Goal: Find specific page/section: Find specific page/section

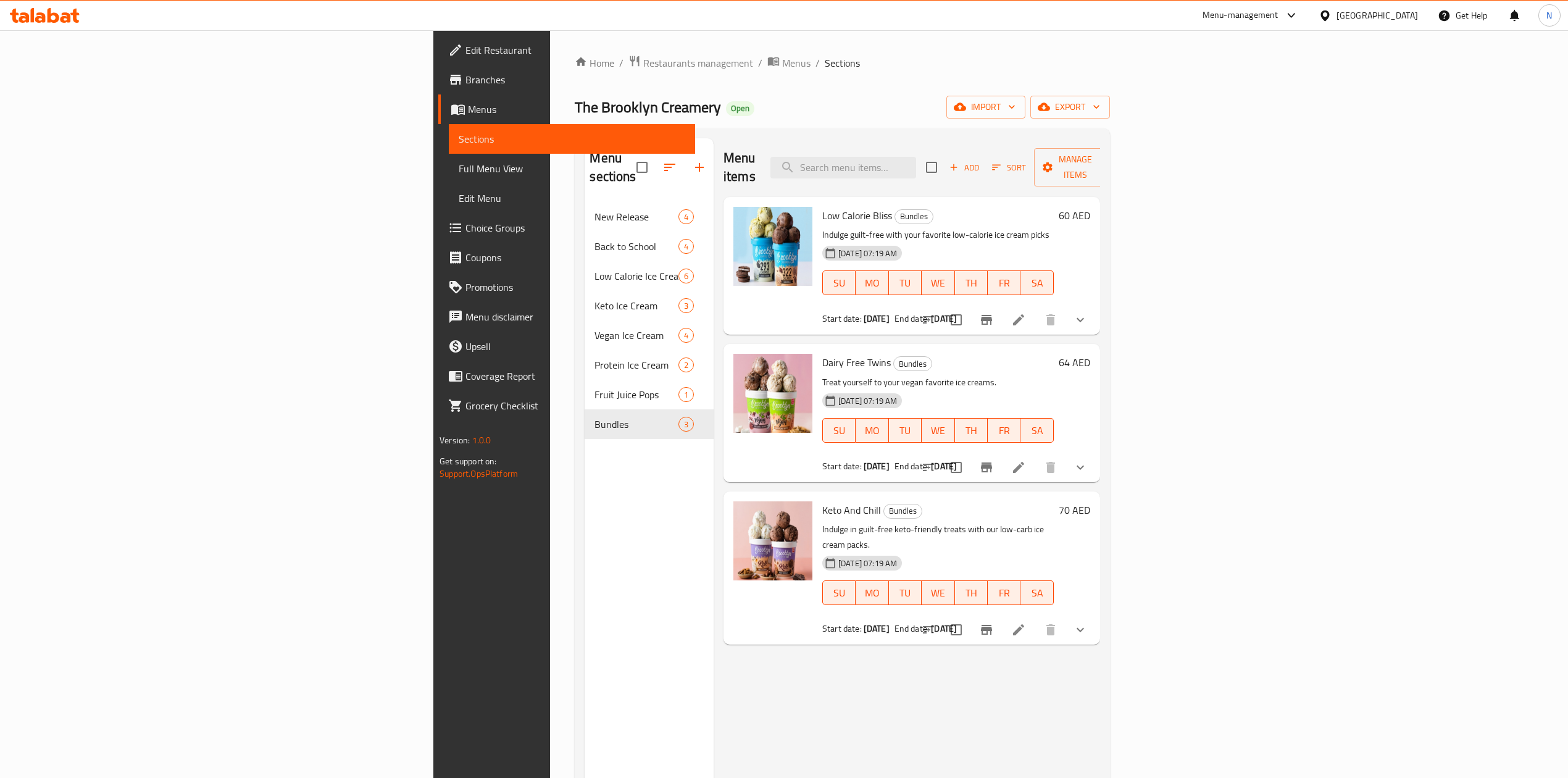
click at [1349, 12] on div "[GEOGRAPHIC_DATA]" at bounding box center [1378, 15] width 82 height 14
click at [1267, 119] on div "[GEOGRAPHIC_DATA]" at bounding box center [1325, 127] width 185 height 29
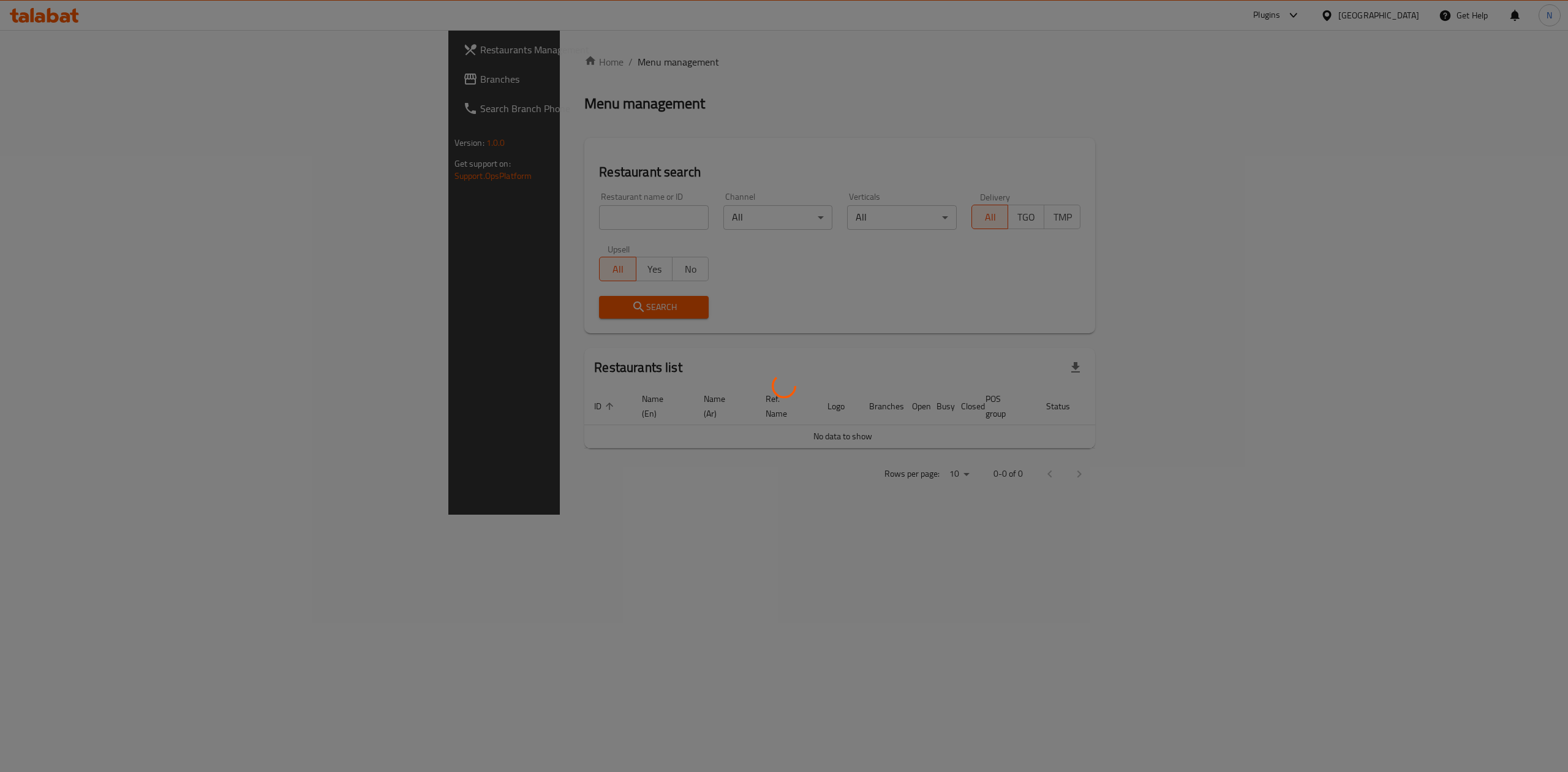
click at [365, 227] on div at bounding box center [784, 386] width 1568 height 772
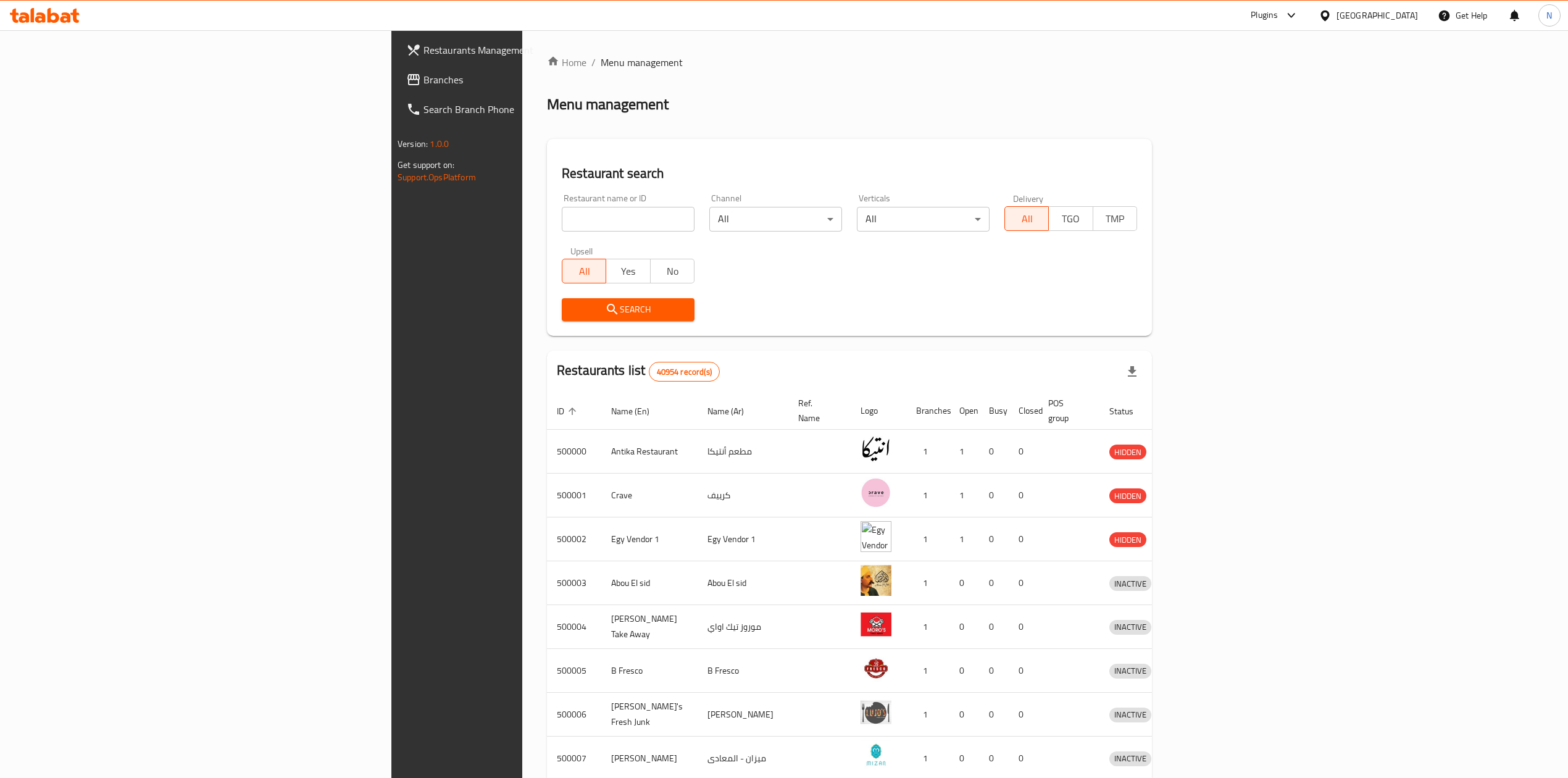
click at [562, 218] on input "search" at bounding box center [628, 220] width 132 height 25
paste input "511030"
type input "511030"
click button "Search" at bounding box center [628, 309] width 132 height 23
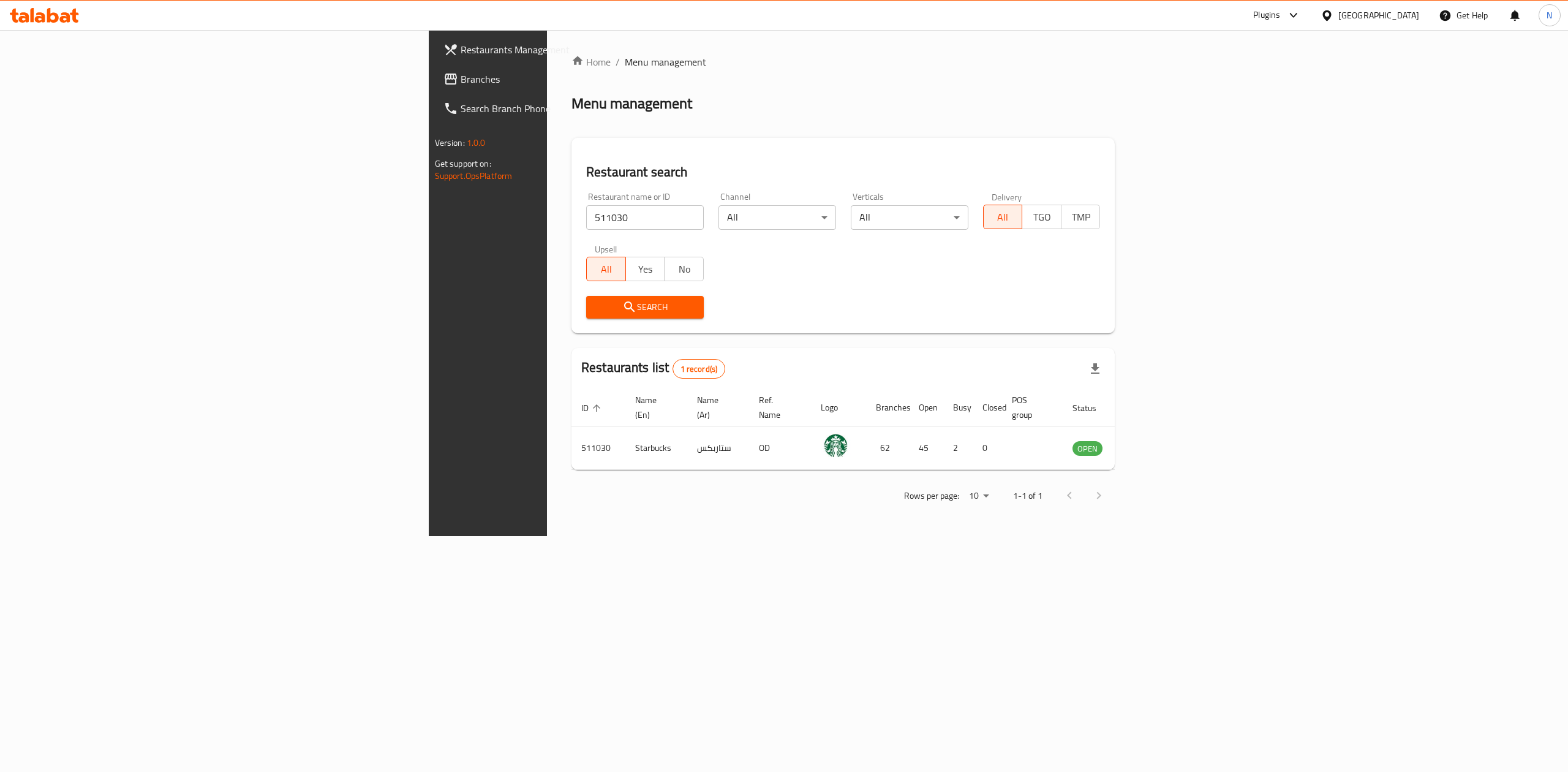
click at [547, 532] on div "Home / Menu management Menu management Restaurant search Restaurant name or ID …" at bounding box center [843, 283] width 592 height 506
click at [697, 408] on span "Name (Ar)" at bounding box center [716, 408] width 37 height 30
click at [1151, 443] on icon "enhanced table" at bounding box center [1144, 449] width 14 height 10
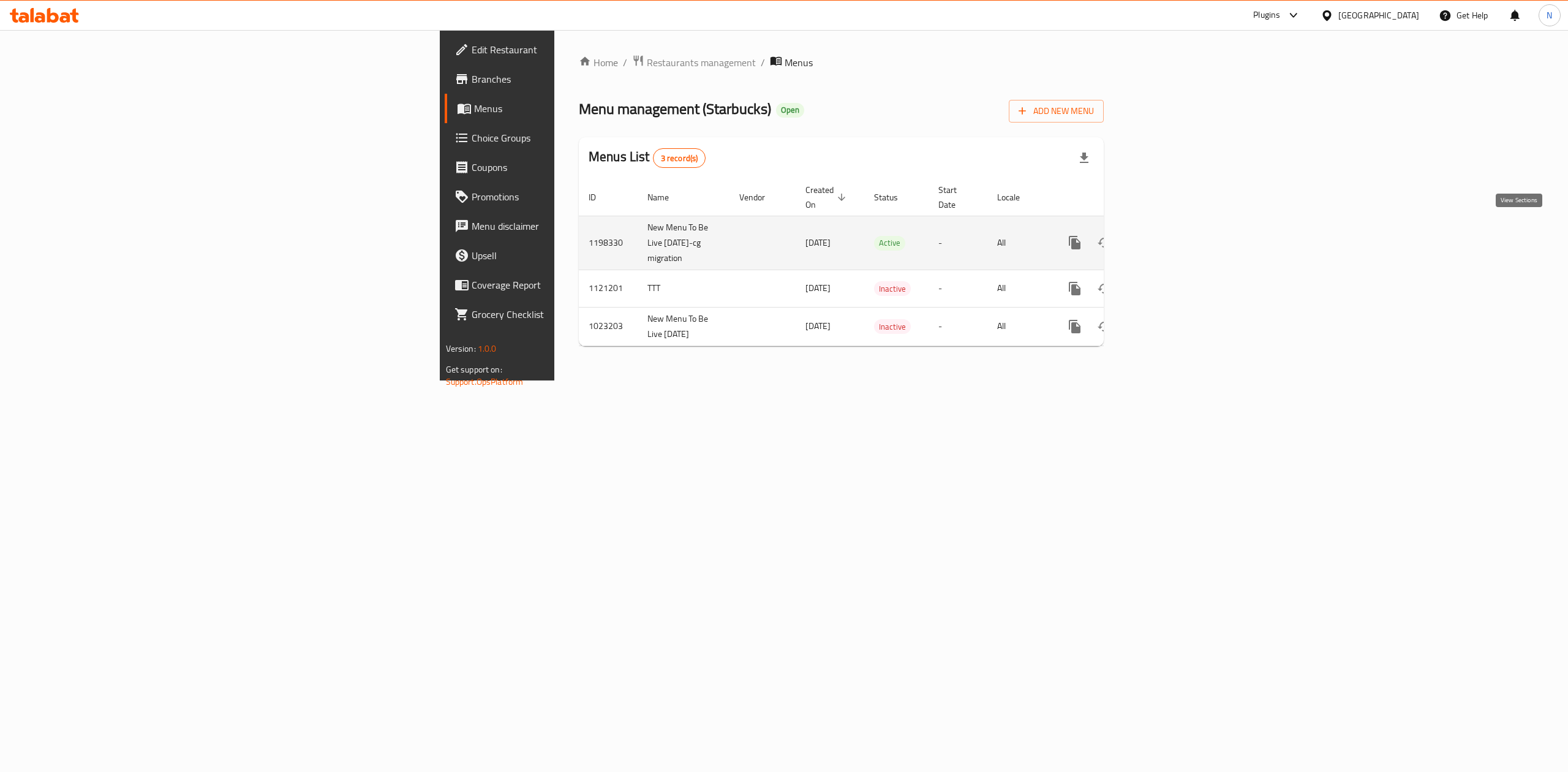
click at [1171, 235] on icon "enhanced table" at bounding box center [1163, 242] width 15 height 15
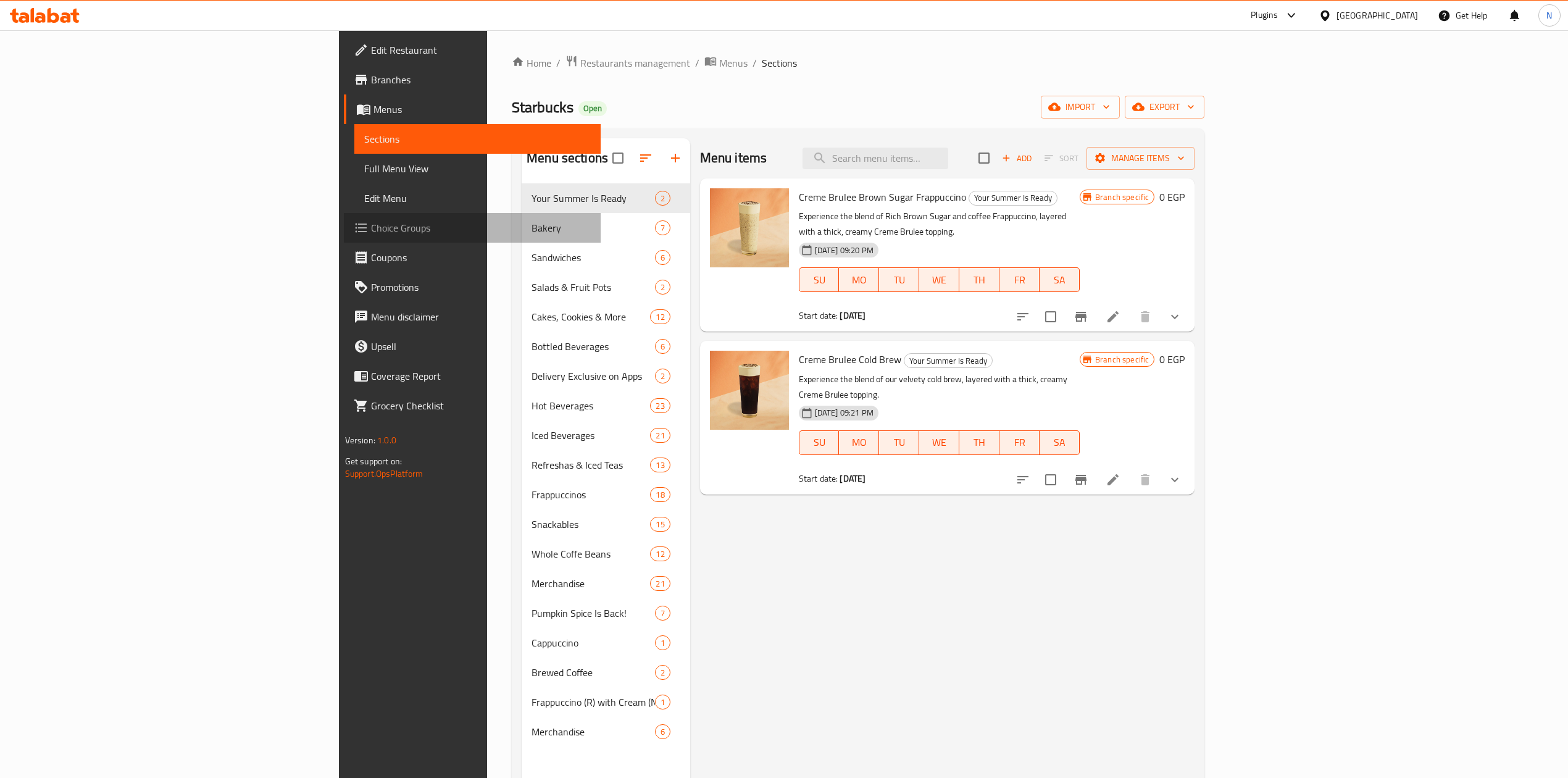
click at [371, 220] on span "Choice Groups" at bounding box center [480, 227] width 220 height 15
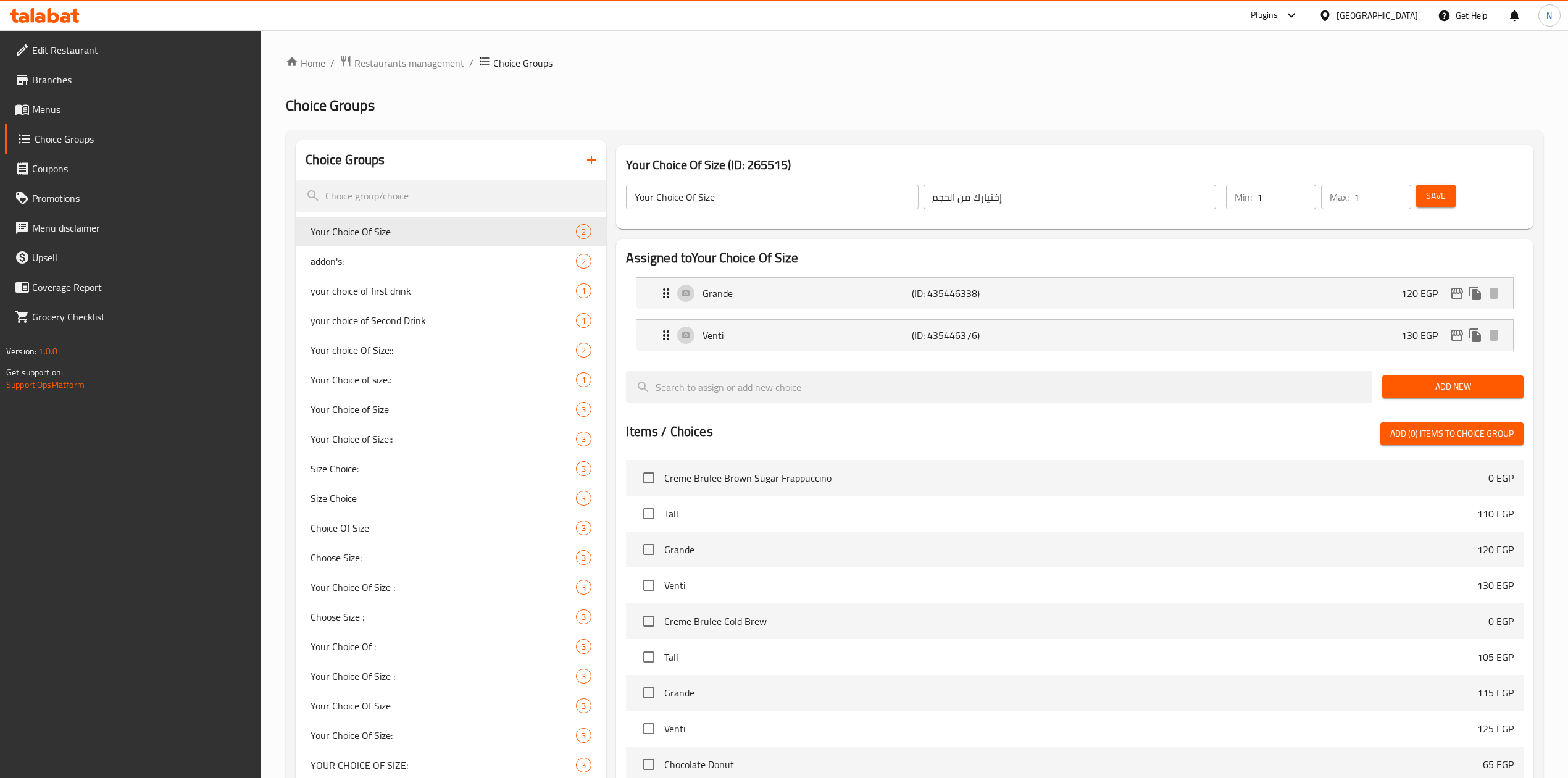
click at [1408, 20] on div "[GEOGRAPHIC_DATA]" at bounding box center [1378, 15] width 82 height 14
click at [1267, 85] on div "[GEOGRAPHIC_DATA]" at bounding box center [1284, 98] width 101 height 29
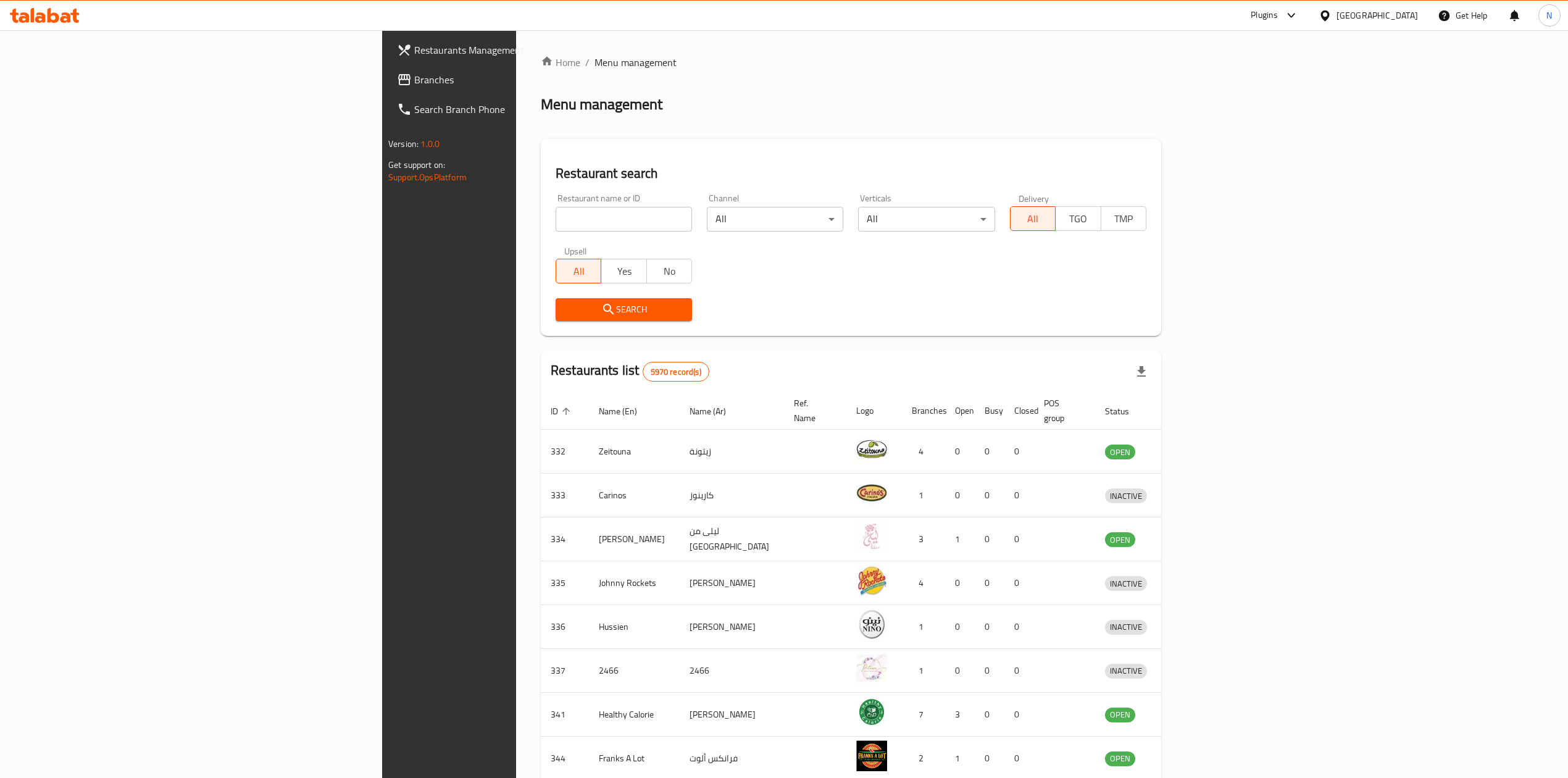
click at [541, 240] on div "Home / Menu management Menu management Restaurant search Restaurant name or ID …" at bounding box center [851, 483] width 621 height 855
click at [548, 235] on div "Restaurant name or ID Restaurant name or ID" at bounding box center [623, 212] width 151 height 53
click at [556, 215] on input "search" at bounding box center [624, 220] width 136 height 25
paste input "703427"
type input "703427"
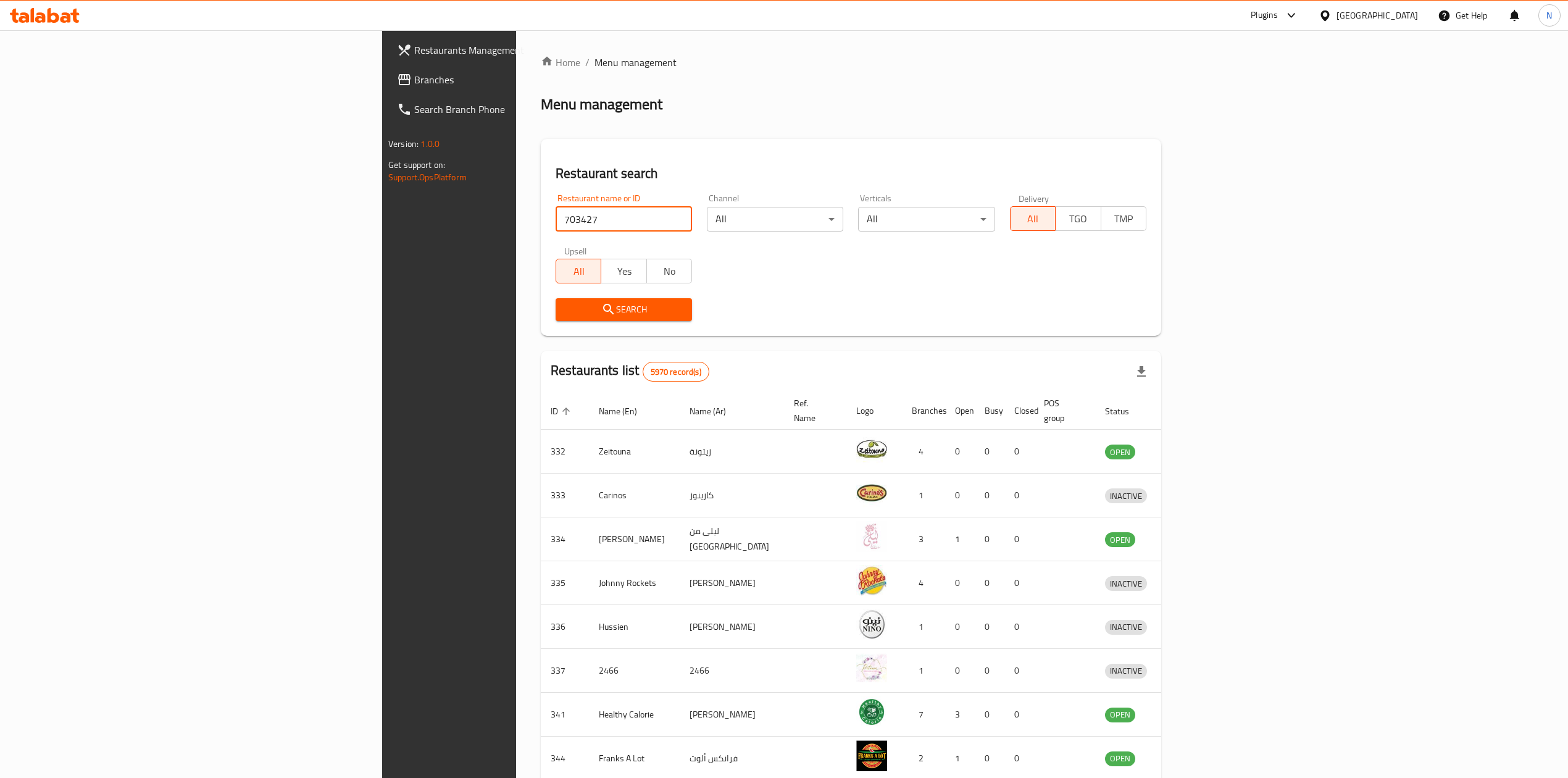
click button "Search" at bounding box center [624, 309] width 136 height 23
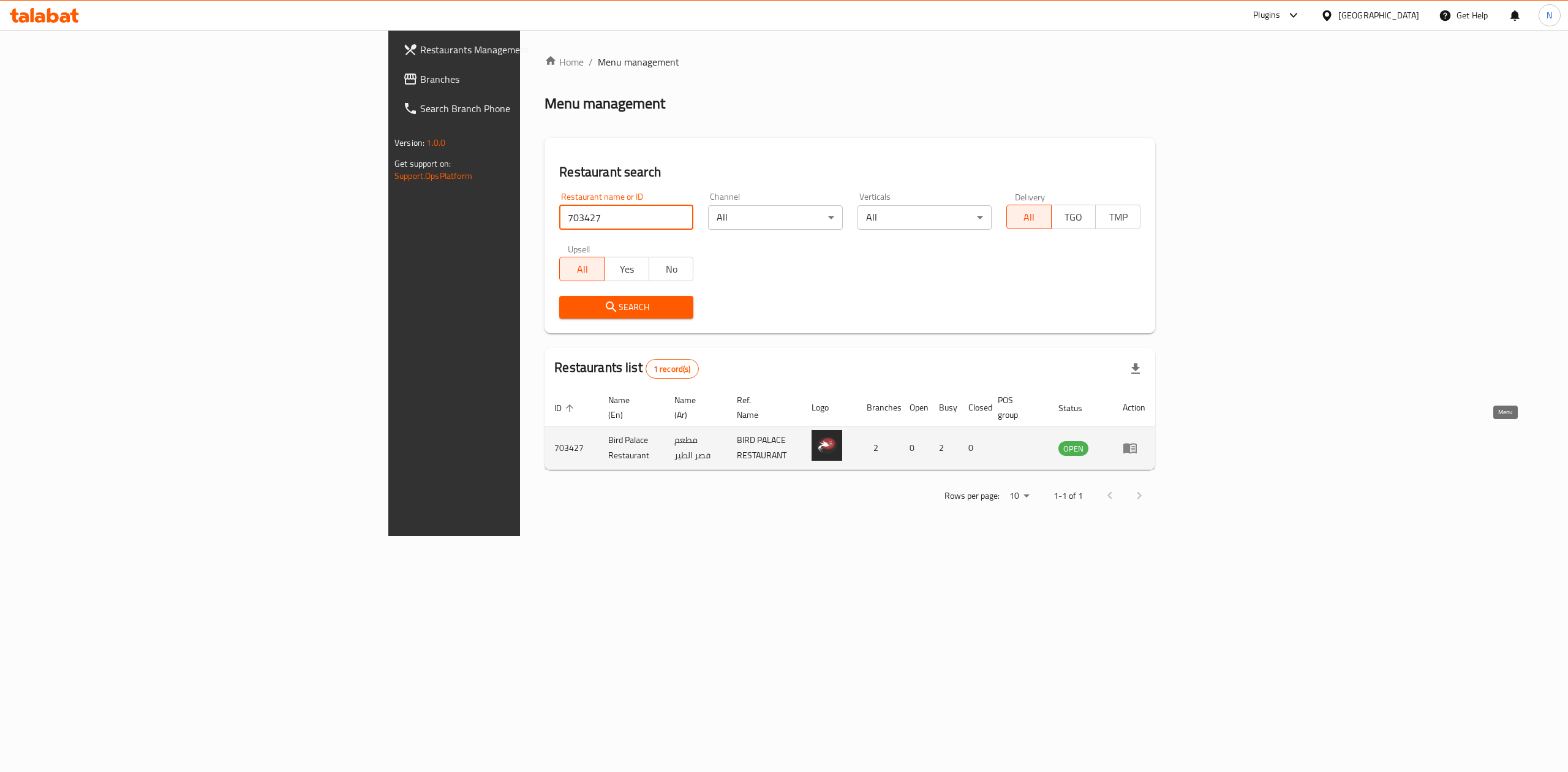
click at [1137, 443] on icon "enhanced table" at bounding box center [1130, 449] width 14 height 10
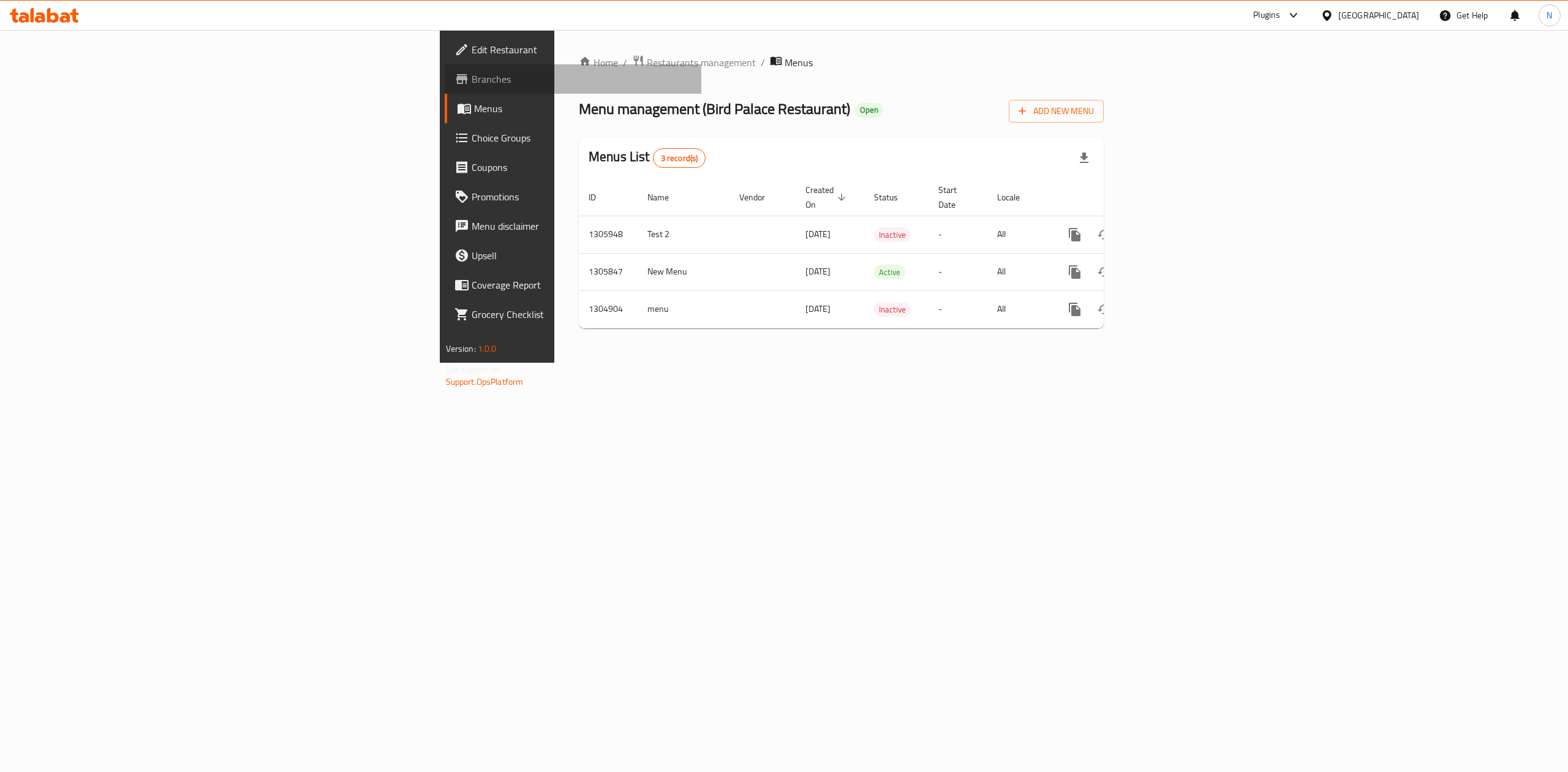
click at [472, 75] on span "Branches" at bounding box center [582, 79] width 220 height 15
